Goal: Book appointment/travel/reservation

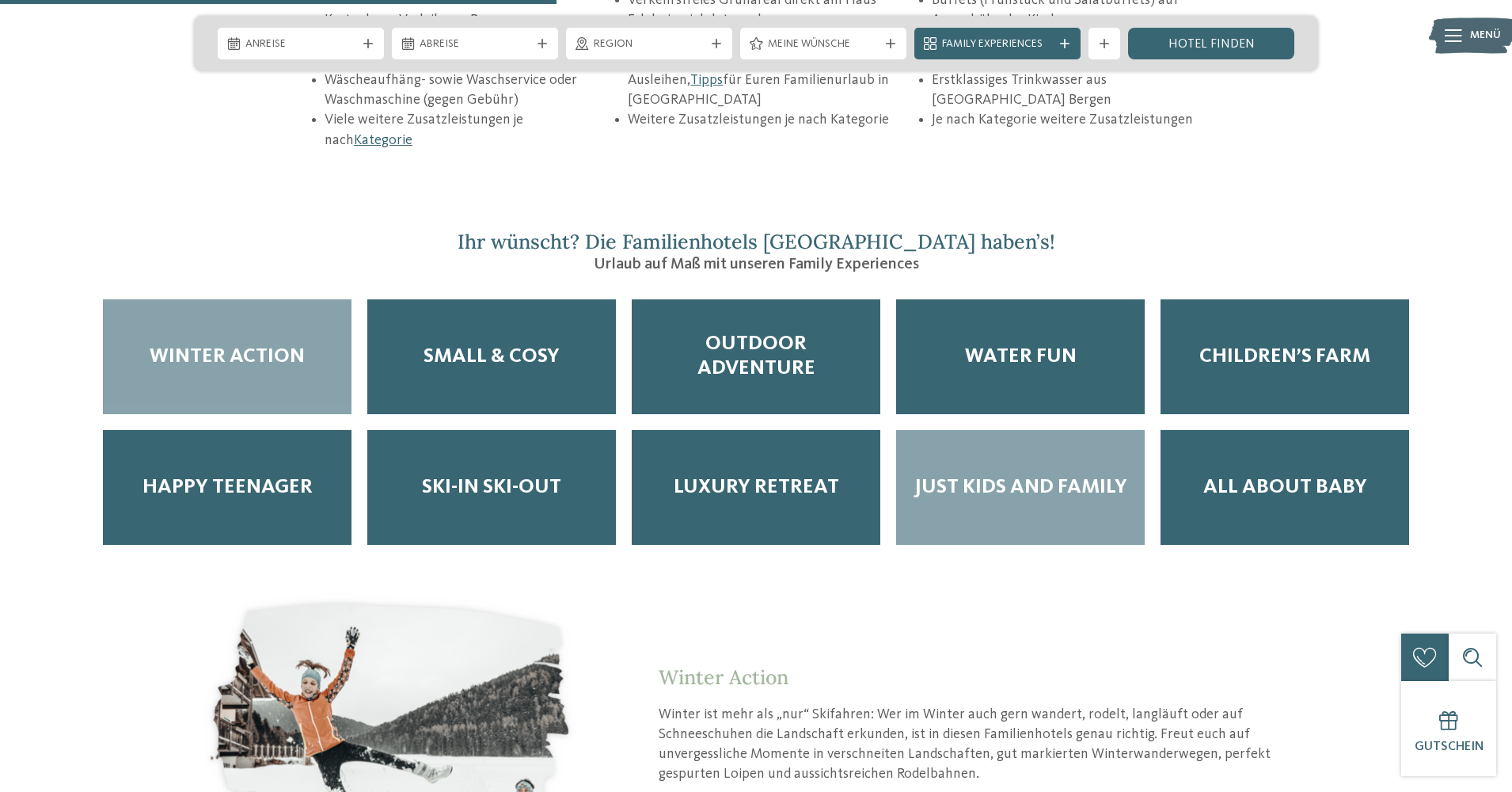
scroll to position [2690, 0]
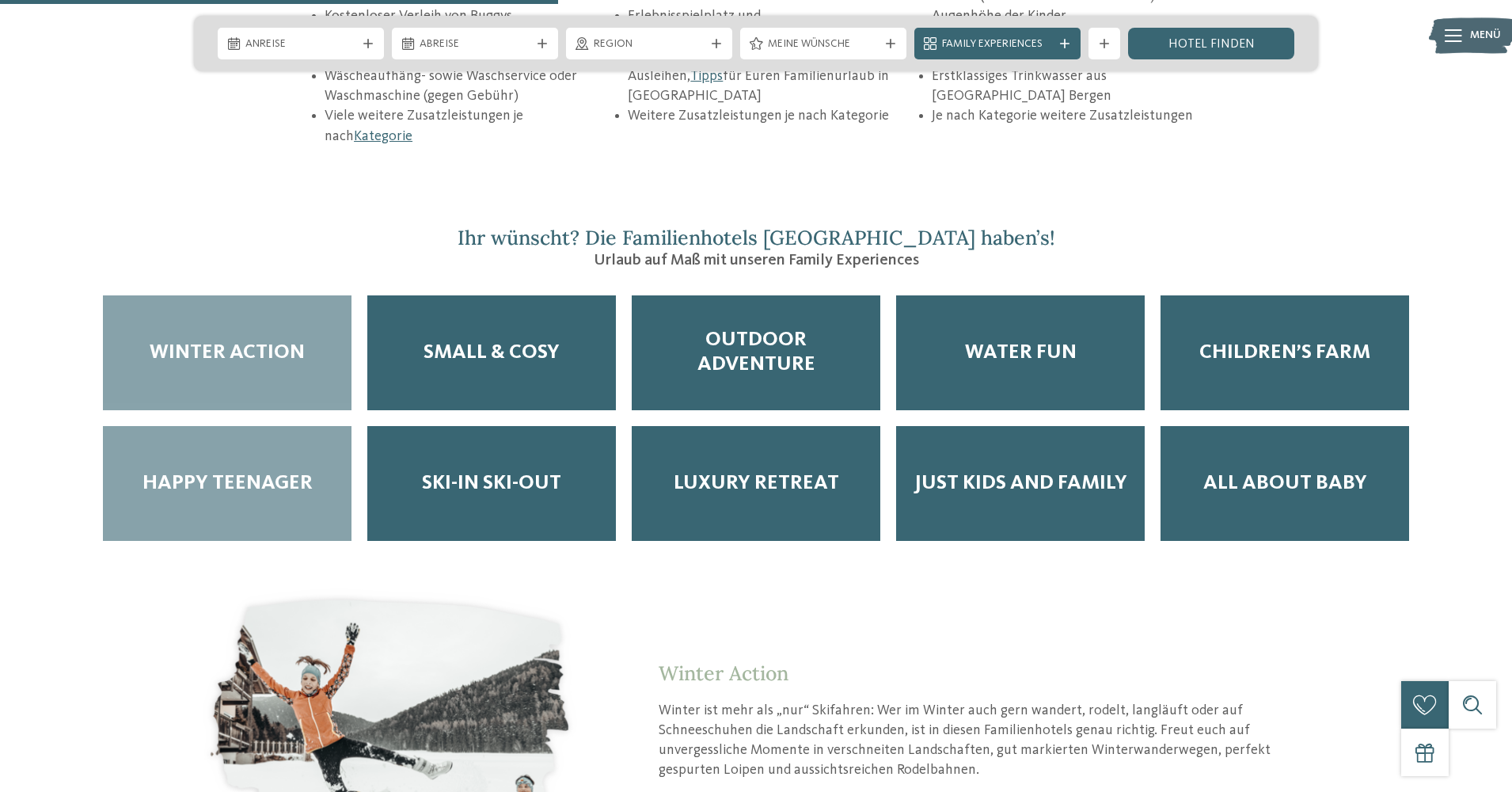
click at [274, 471] on span "Happy Teenager" at bounding box center [227, 483] width 170 height 25
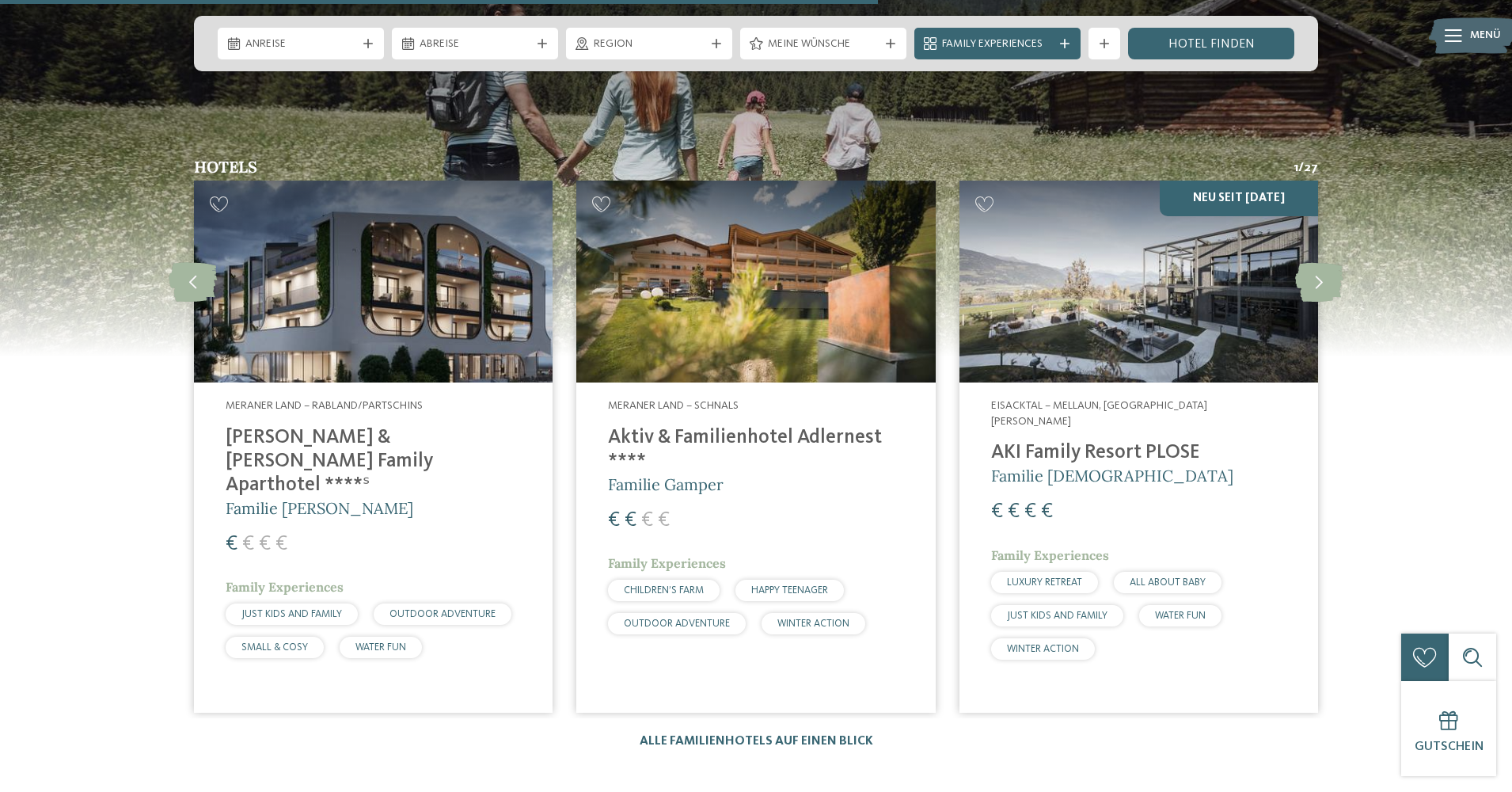
scroll to position [4220, 0]
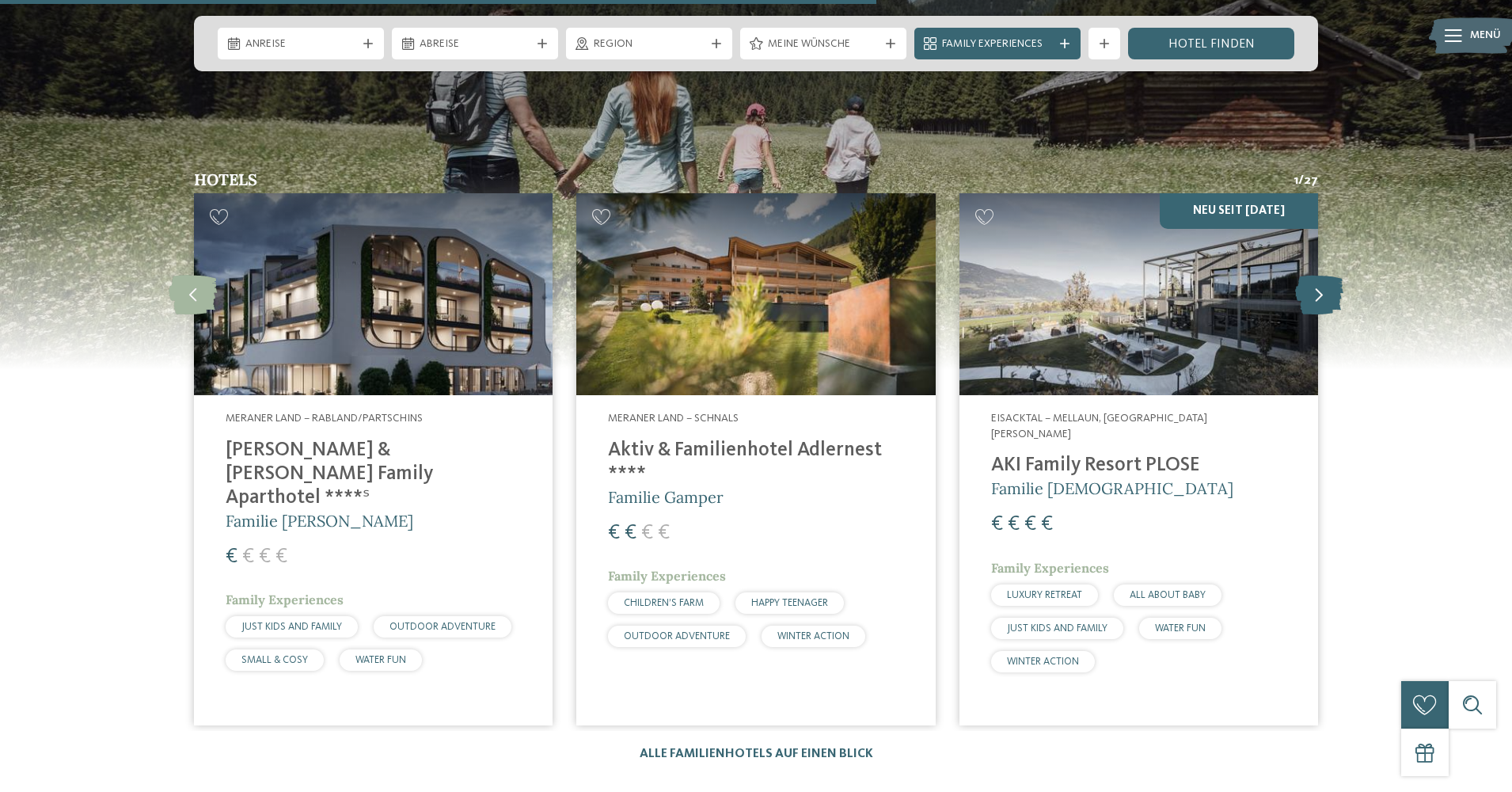
click at [1311, 274] on icon at bounding box center [1319, 294] width 48 height 40
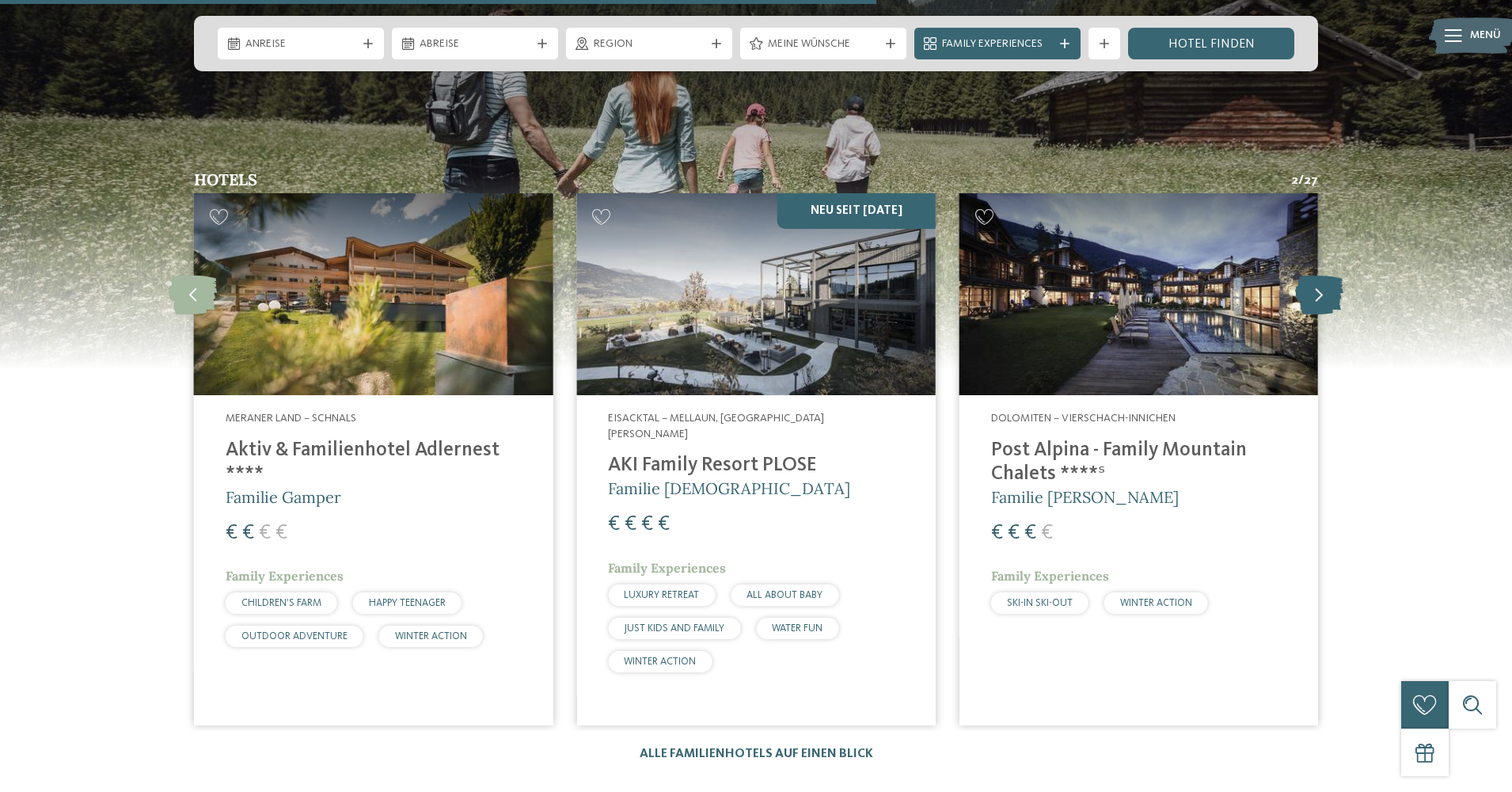
click at [1311, 274] on icon at bounding box center [1319, 294] width 48 height 40
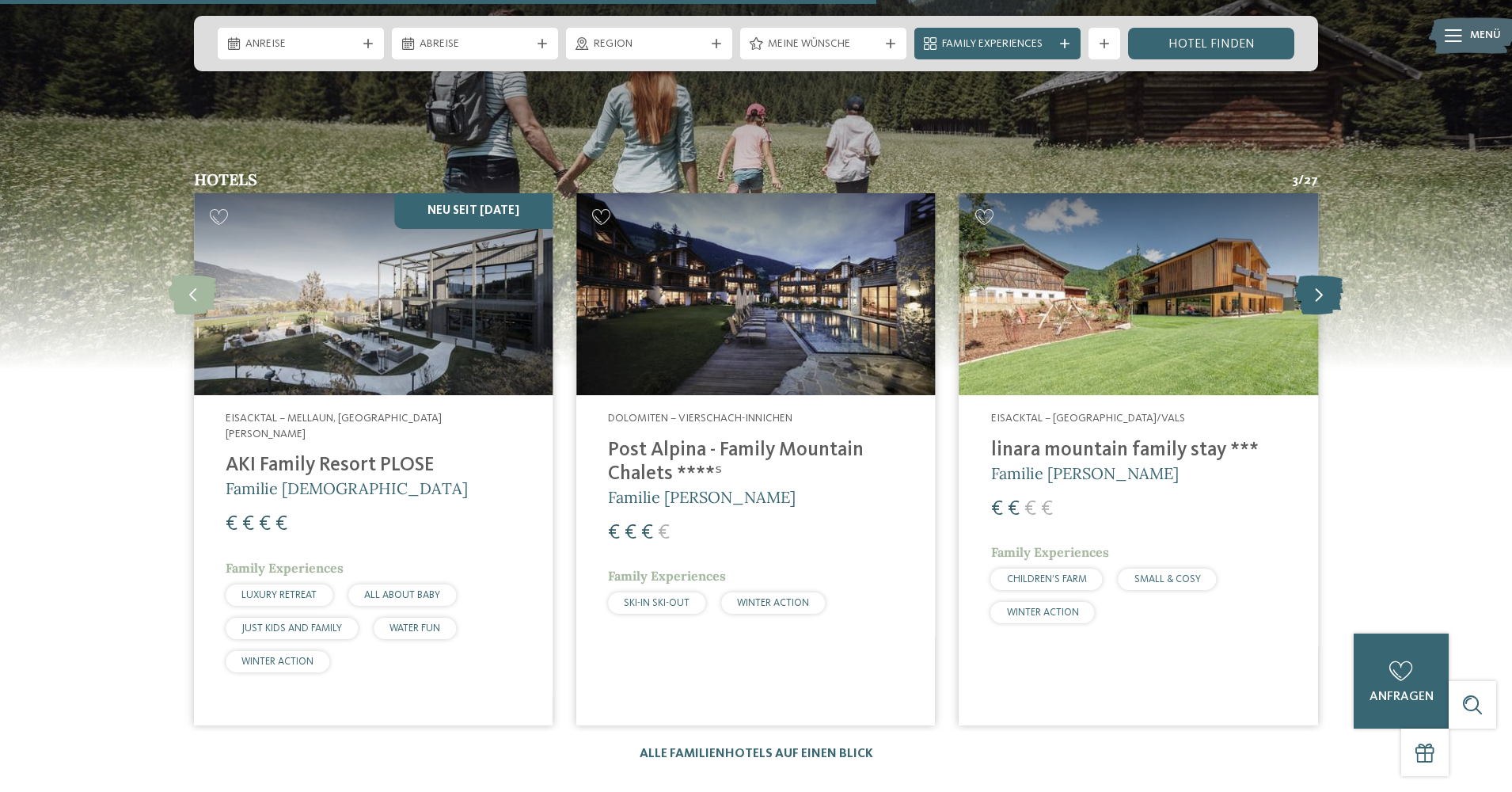
click at [1311, 274] on icon at bounding box center [1319, 294] width 48 height 40
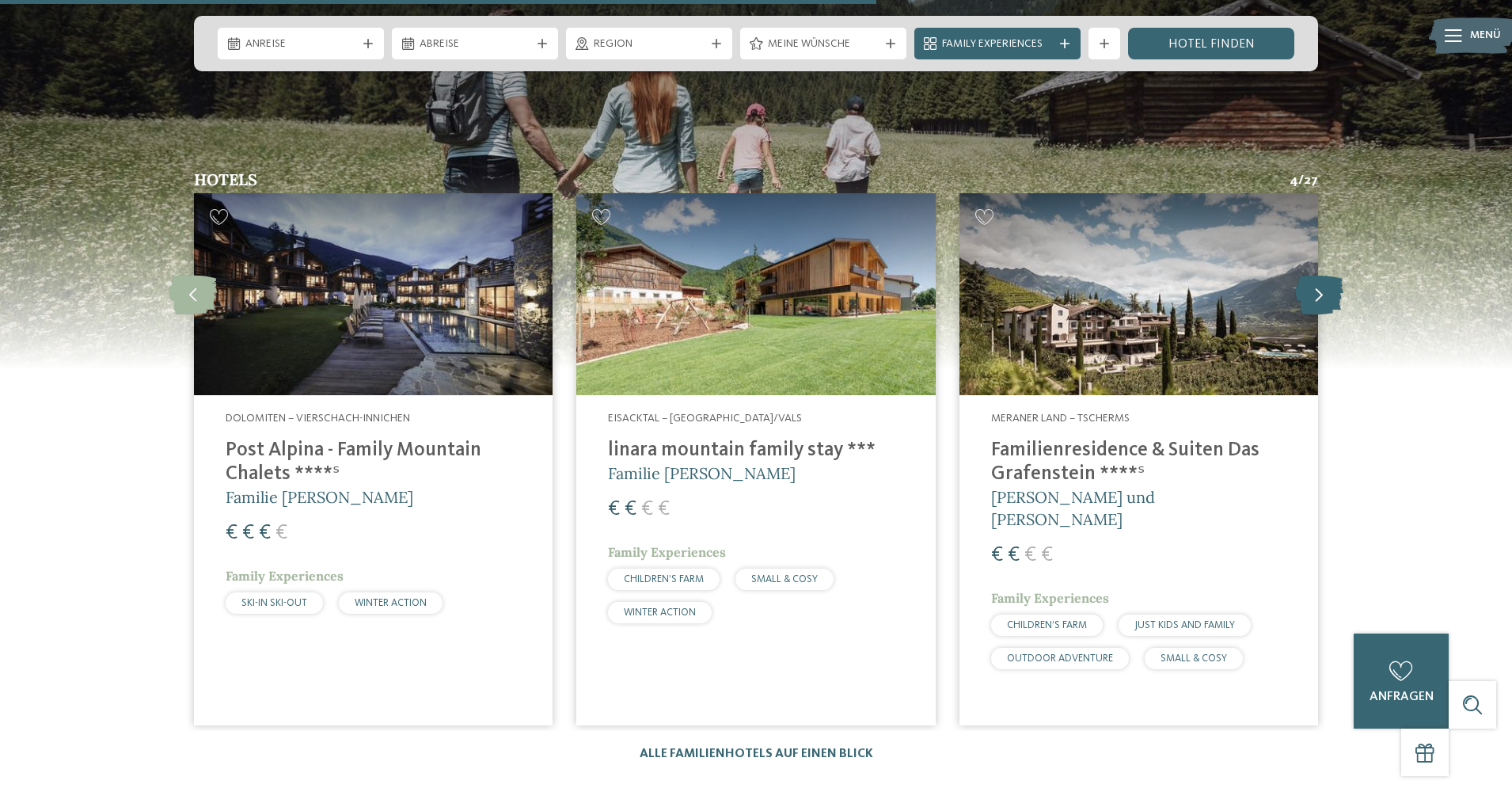
click at [1311, 274] on icon at bounding box center [1319, 294] width 48 height 40
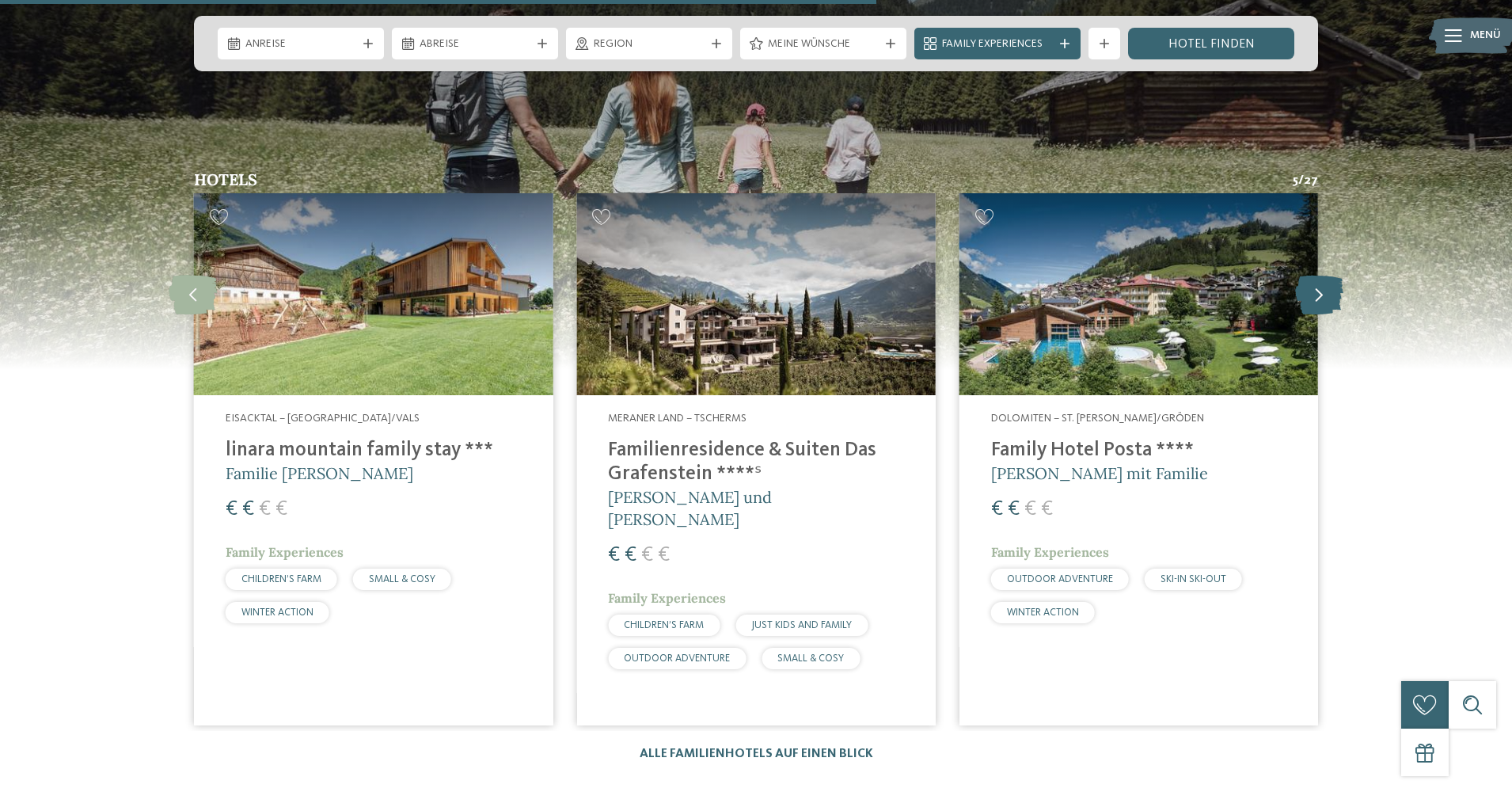
click at [1311, 274] on icon at bounding box center [1319, 294] width 48 height 40
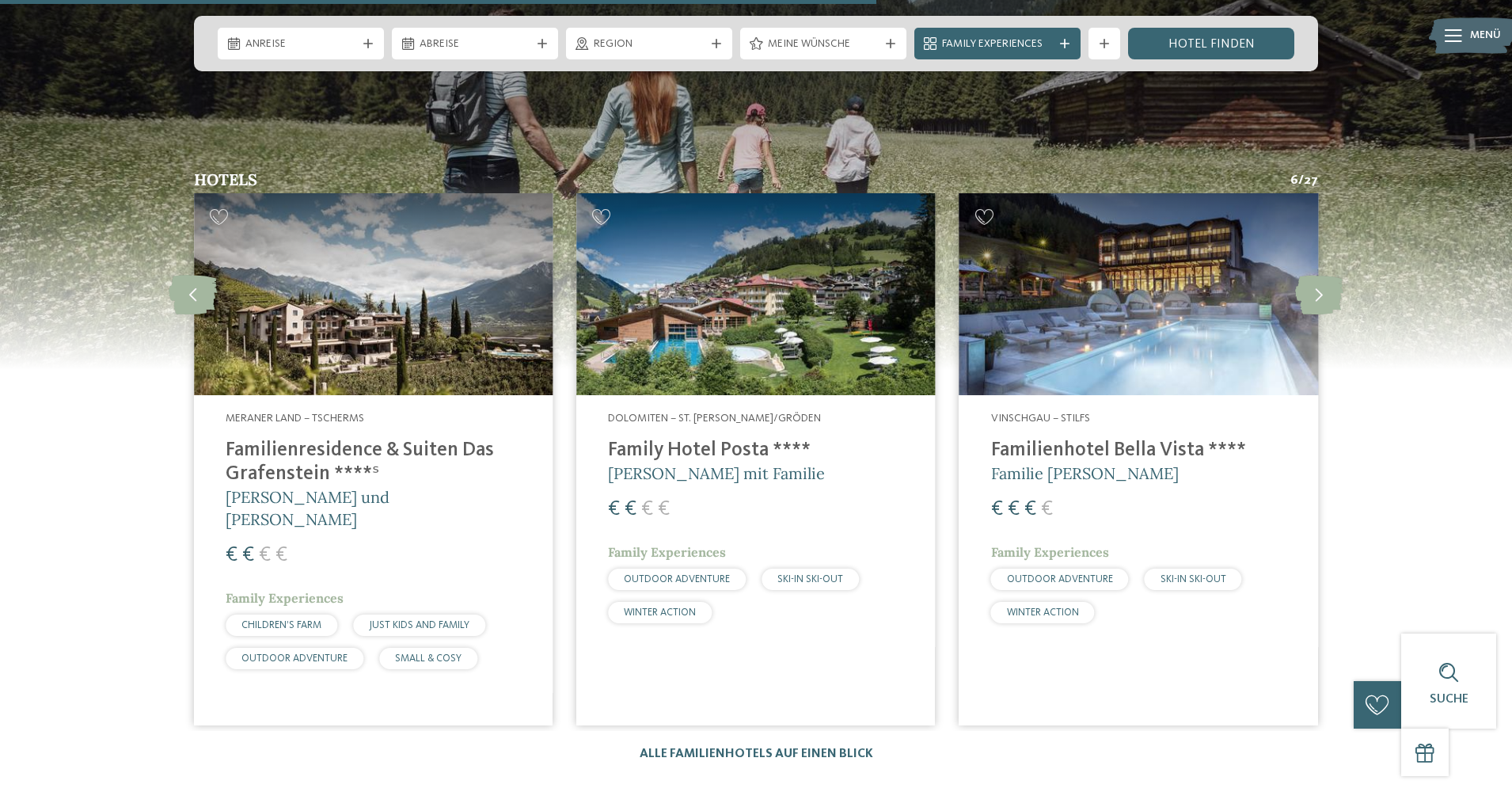
click at [1173, 223] on img at bounding box center [1139, 294] width 359 height 202
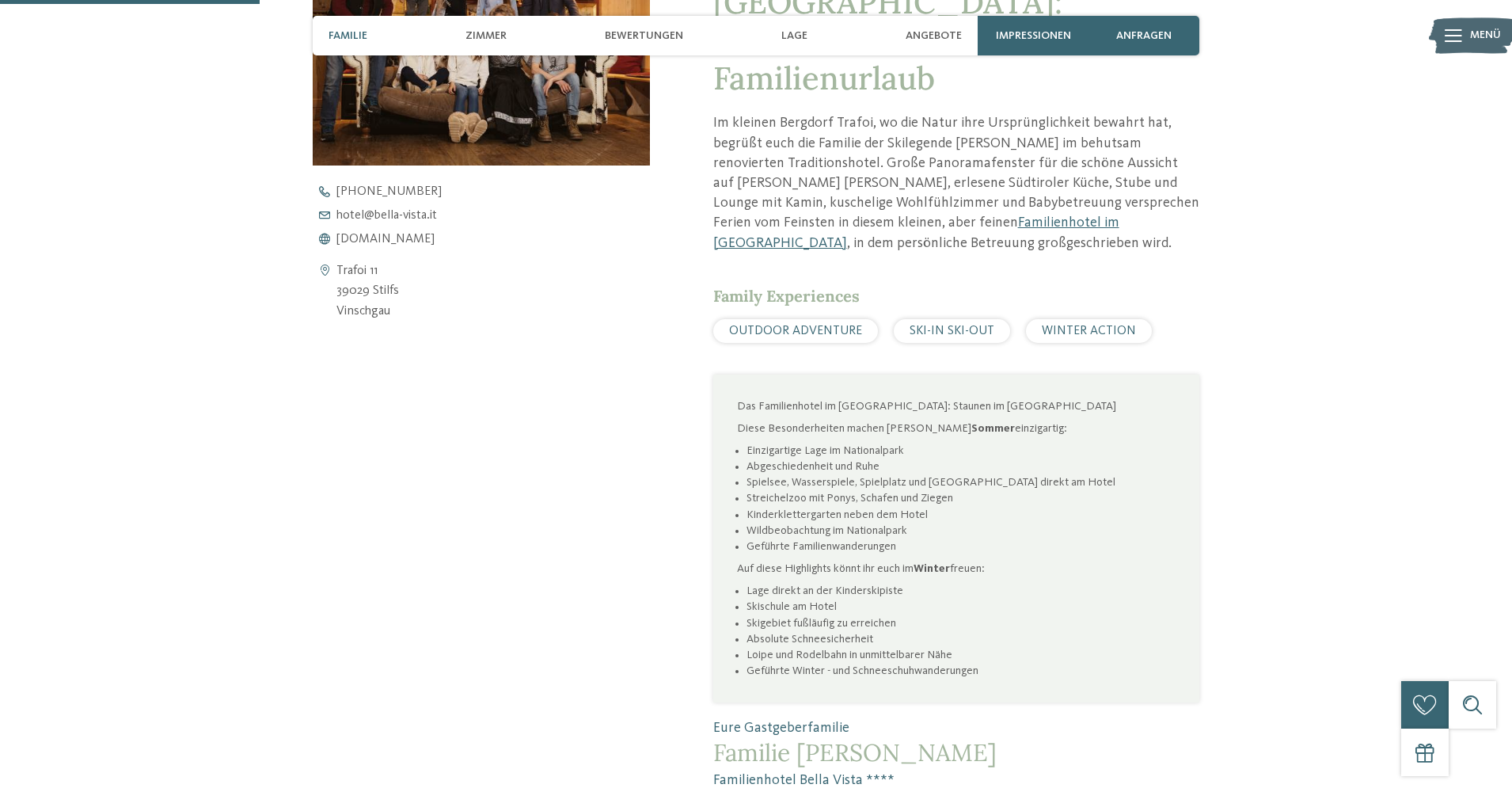
scroll to position [817, 0]
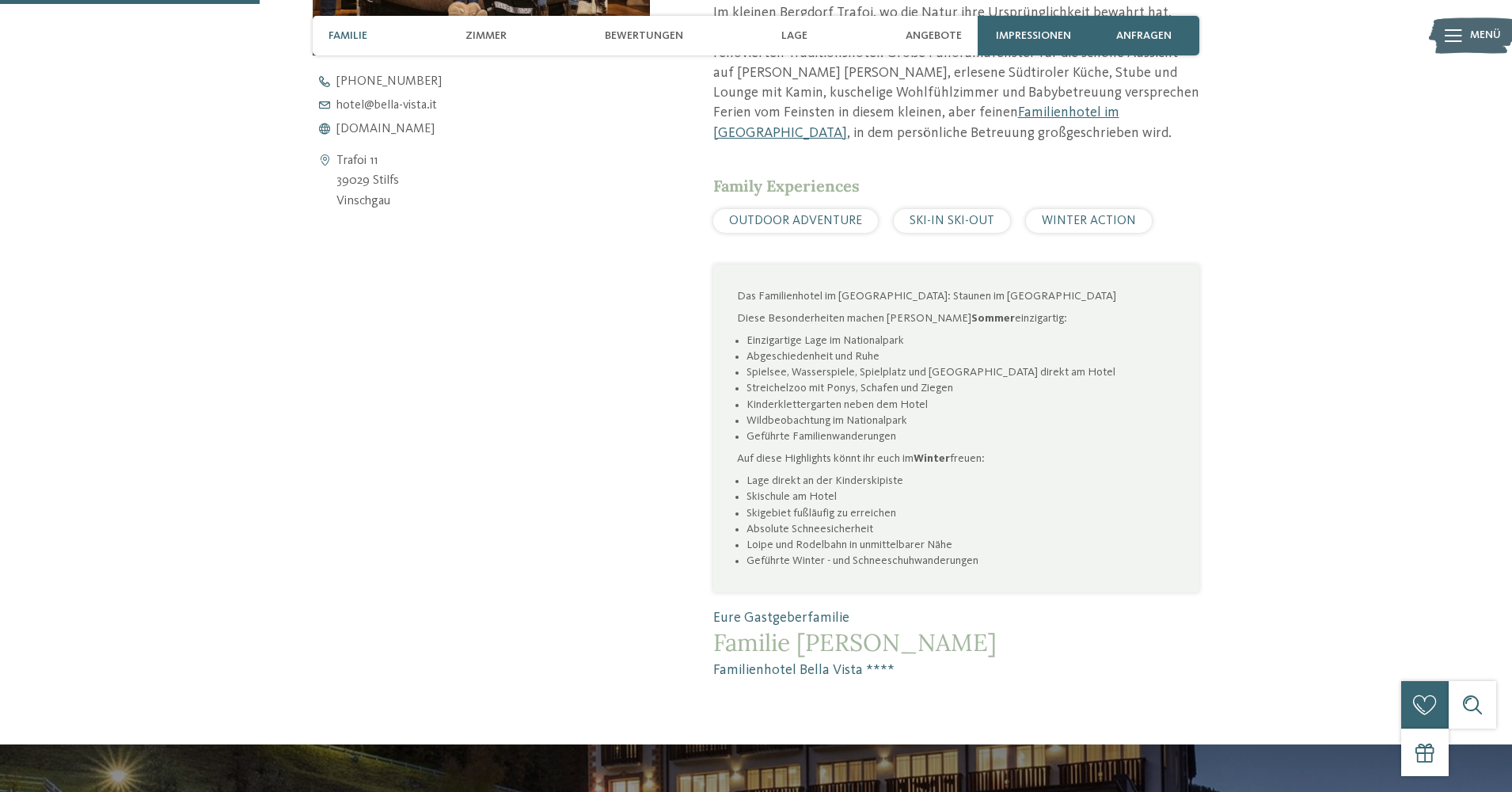
click at [1083, 214] on span "WINTER ACTION" at bounding box center [1088, 220] width 94 height 13
click at [1072, 218] on span "WINTER ACTION" at bounding box center [1088, 220] width 94 height 13
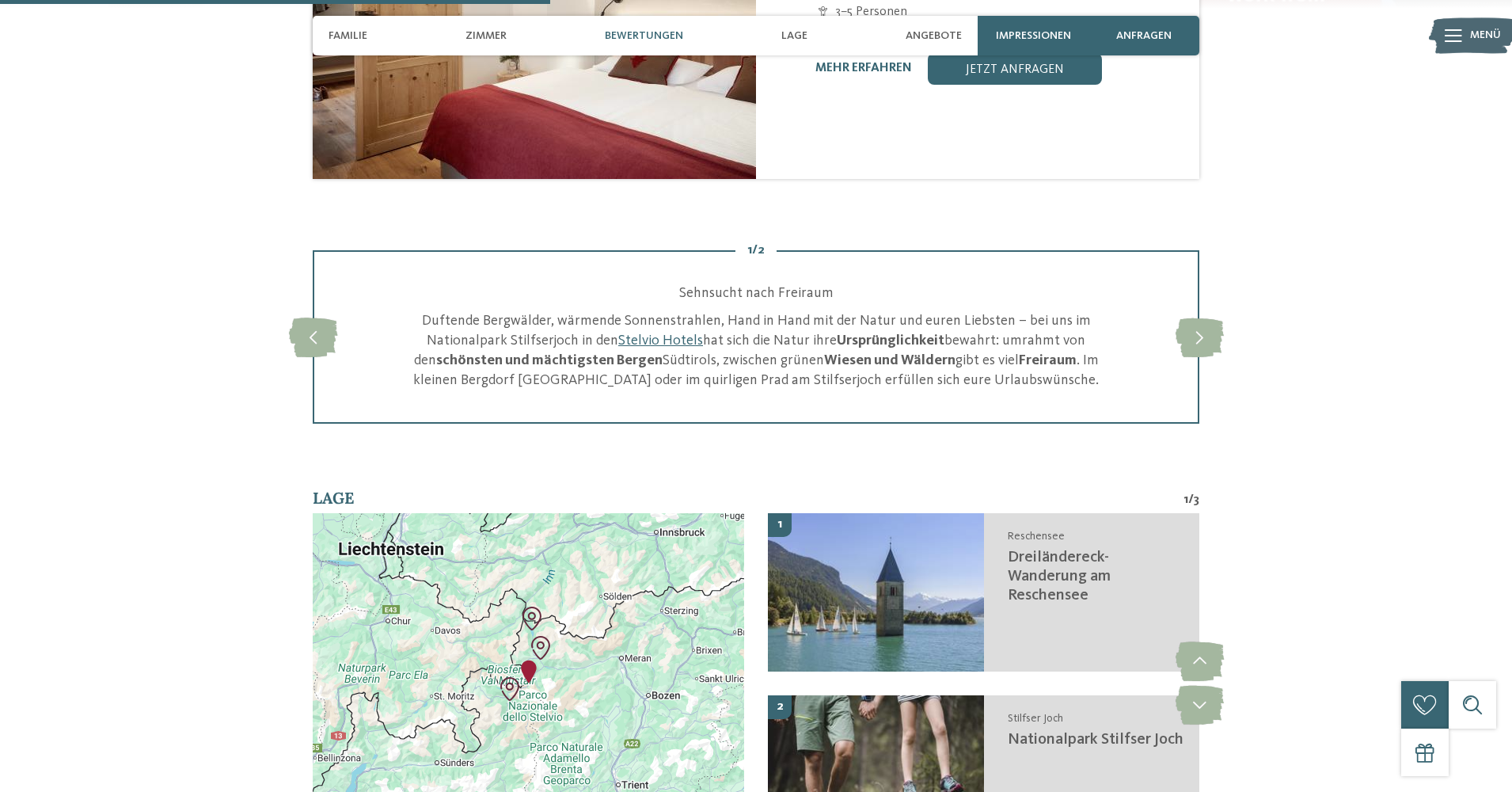
scroll to position [2196, 0]
